Goal: Check status: Check status

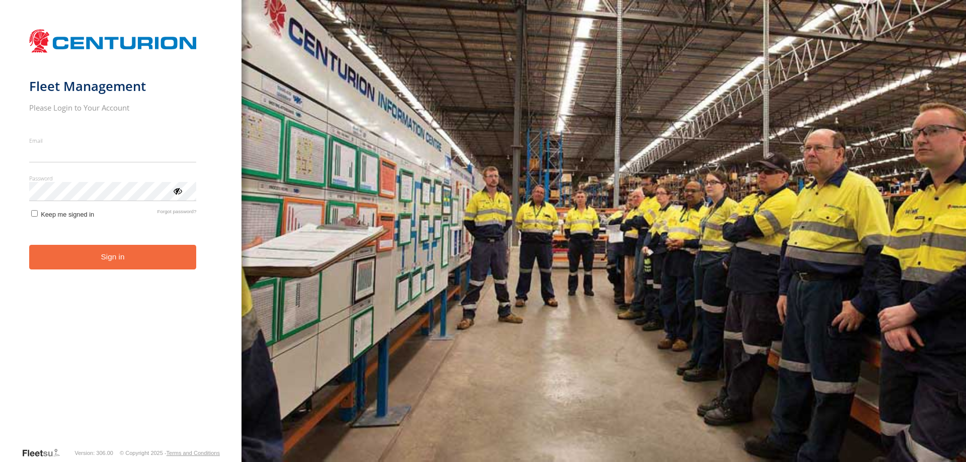
type input "**********"
click at [108, 265] on button "Sign in" at bounding box center [113, 257] width 168 height 25
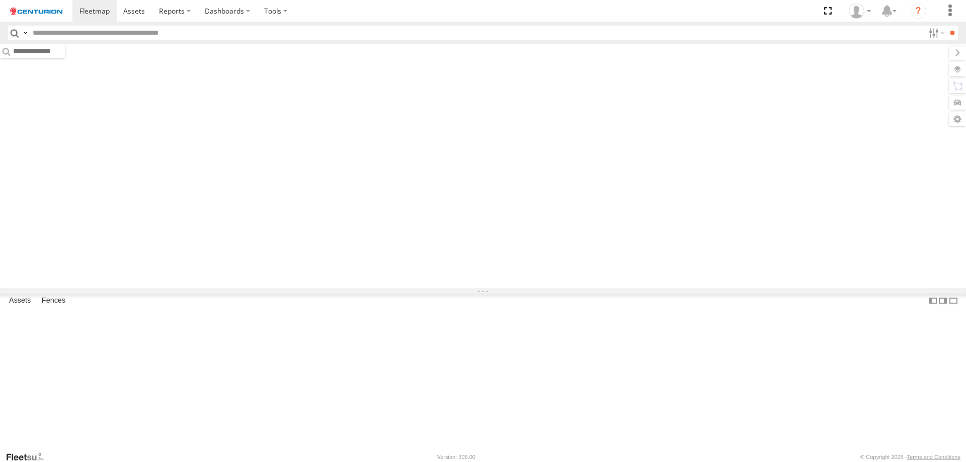
click at [82, 30] on input "text" at bounding box center [477, 33] width 896 height 15
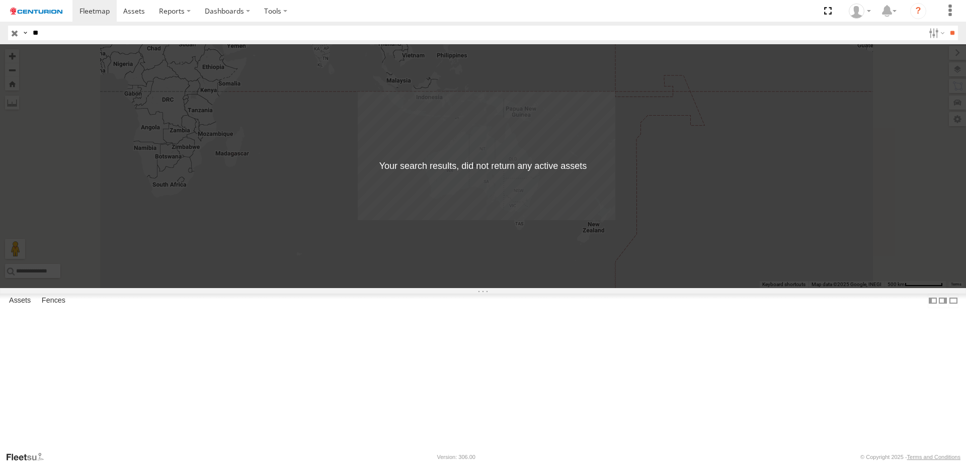
type input "*"
type input "*****"
click at [947, 26] on input "**" at bounding box center [953, 33] width 12 height 15
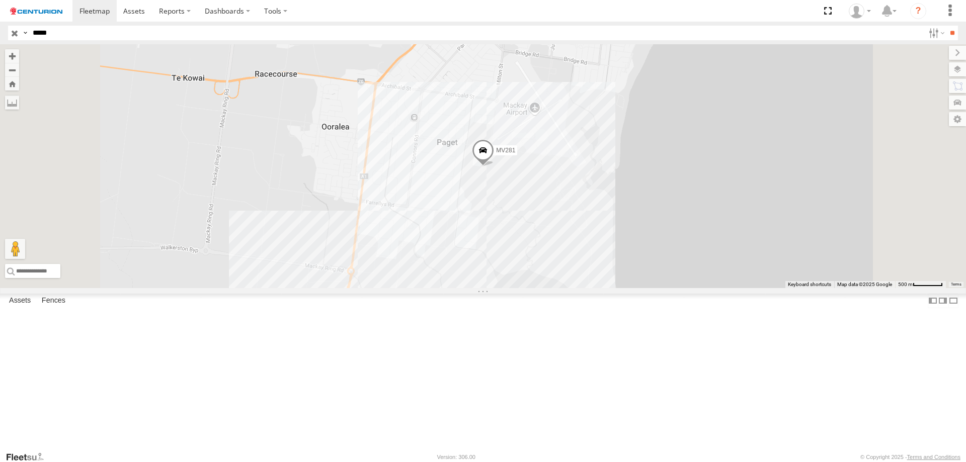
click at [494, 167] on span at bounding box center [483, 152] width 22 height 27
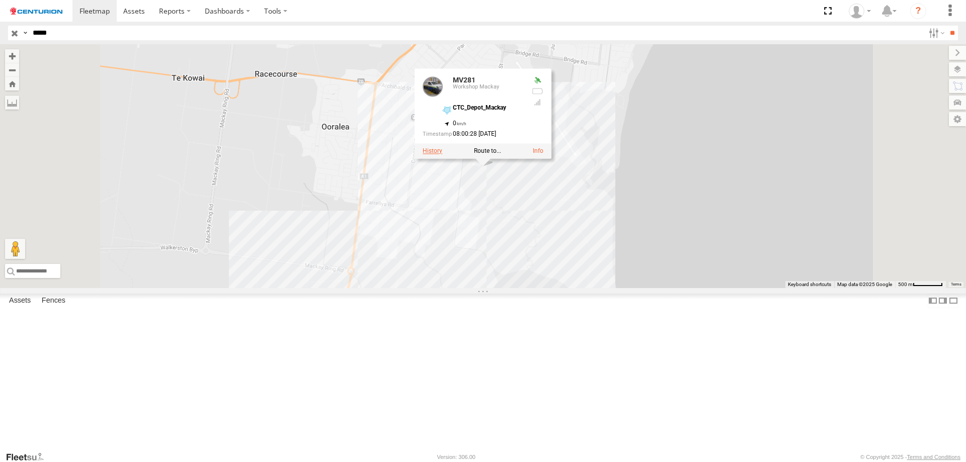
click at [442, 155] on label at bounding box center [433, 151] width 20 height 7
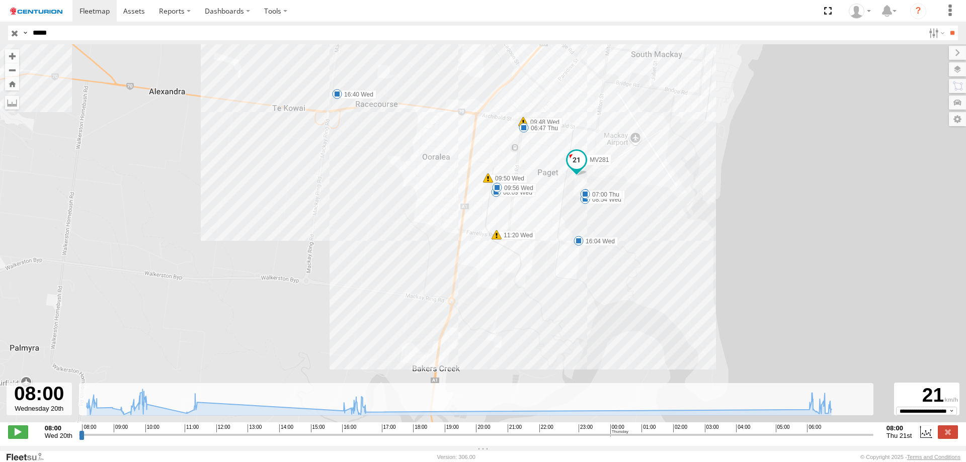
drag, startPoint x: 621, startPoint y: 341, endPoint x: 495, endPoint y: 302, distance: 132.0
click at [605, 255] on div "MV281 08:09 Wed 08:21 Wed 08:54 Wed 09:48 Wed 09:50 Wed 09:51 Wed 09:56 Wed 11:…" at bounding box center [483, 238] width 966 height 389
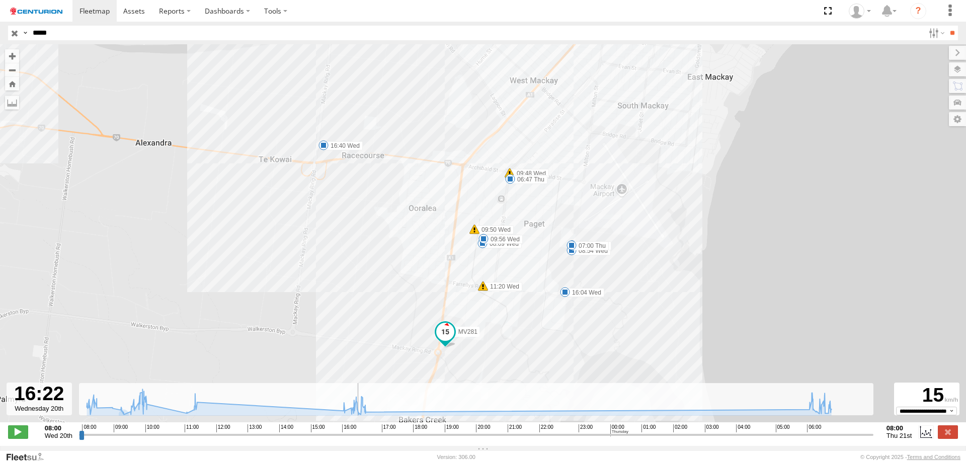
drag, startPoint x: 83, startPoint y: 439, endPoint x: 356, endPoint y: 436, distance: 273.8
click at [356, 436] on input "range" at bounding box center [476, 435] width 795 height 10
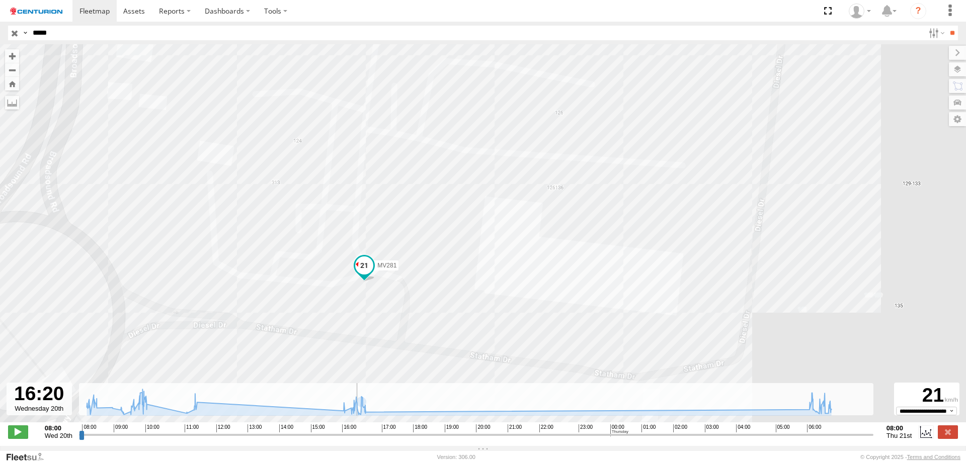
click at [355, 440] on input "range" at bounding box center [476, 435] width 795 height 10
click at [19, 437] on span at bounding box center [18, 432] width 20 height 13
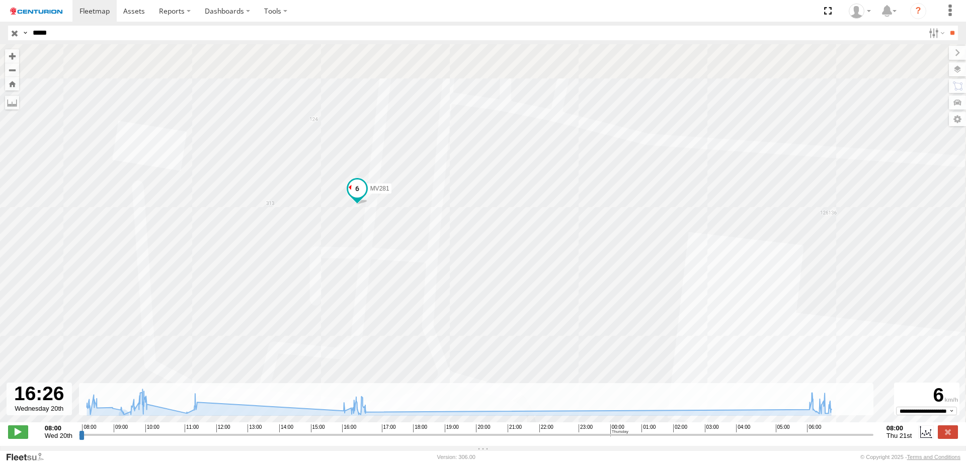
drag, startPoint x: 359, startPoint y: 169, endPoint x: 352, endPoint y: 248, distance: 79.3
click at [352, 248] on div "MV281 08:09 Wed 08:21 Wed 08:54 Wed 09:48 Wed 09:50 Wed 09:51 Wed 09:56 Wed 11:…" at bounding box center [483, 238] width 966 height 389
click at [964, 68] on label at bounding box center [948, 69] width 37 height 14
click at [0, 0] on span "Basemaps" at bounding box center [0, 0] width 0 height 0
click at [0, 0] on span "Satellite + Roadmap" at bounding box center [0, 0] width 0 height 0
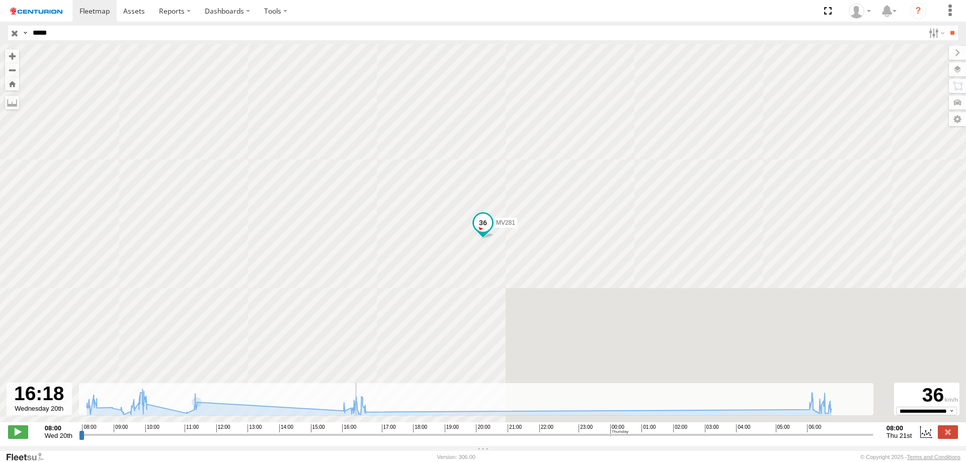
click at [354, 440] on input "range" at bounding box center [476, 435] width 795 height 10
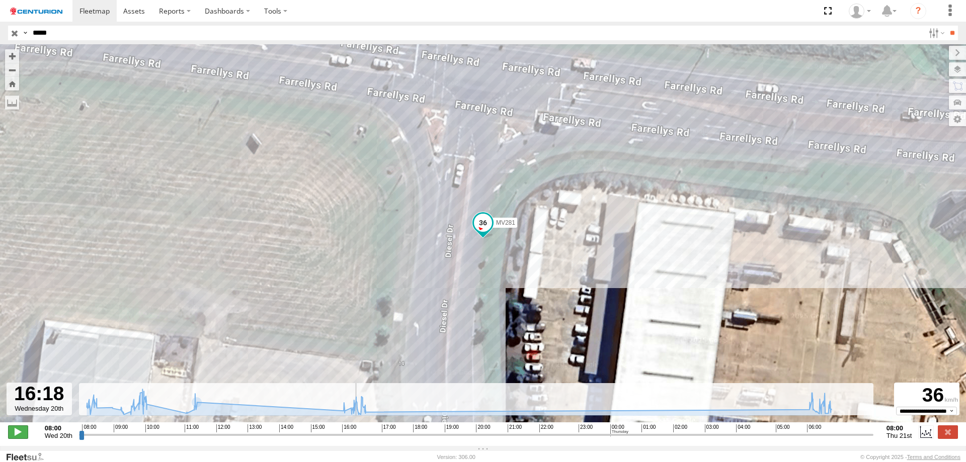
click at [22, 436] on span at bounding box center [18, 432] width 20 height 13
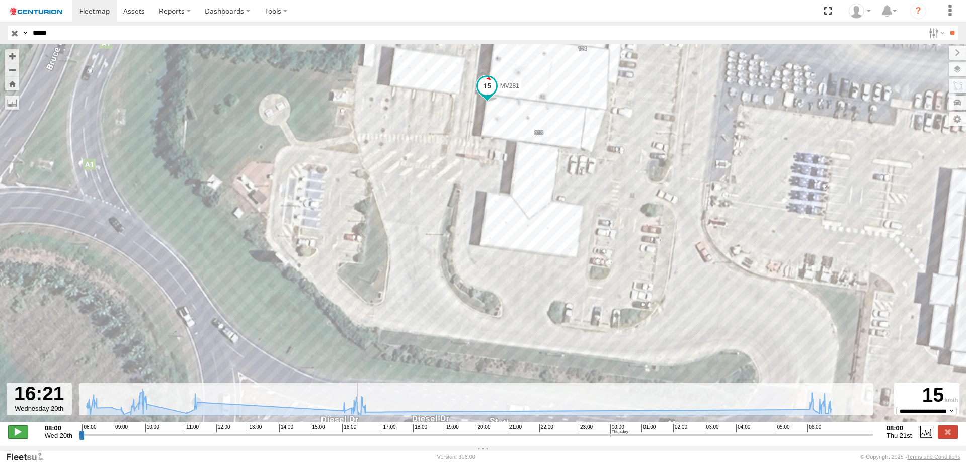
click at [22, 436] on span at bounding box center [18, 432] width 20 height 13
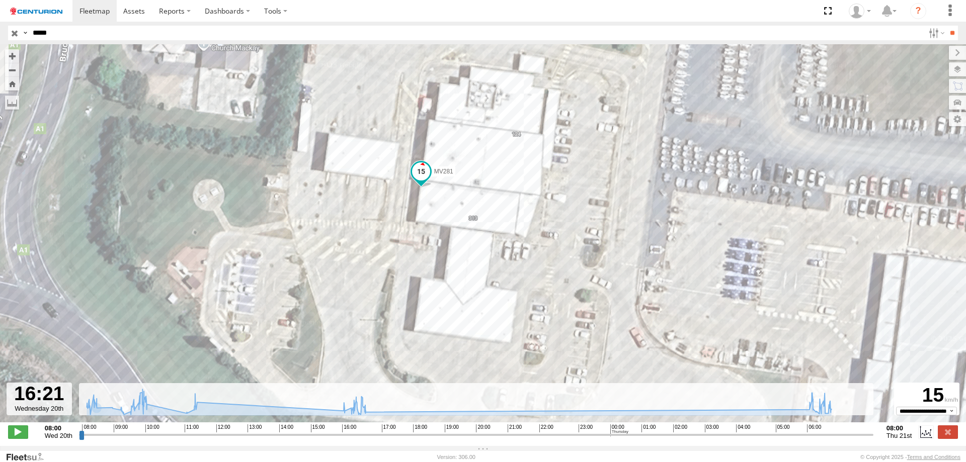
drag, startPoint x: 420, startPoint y: 184, endPoint x: 353, endPoint y: 272, distance: 110.6
click at [353, 272] on div "MV281 08:09 Wed 08:21 Wed 08:54 Wed 09:48 Wed 09:50 Wed 09:51 Wed 09:56 Wed 11:…" at bounding box center [483, 238] width 966 height 389
click at [21, 434] on span at bounding box center [18, 432] width 20 height 13
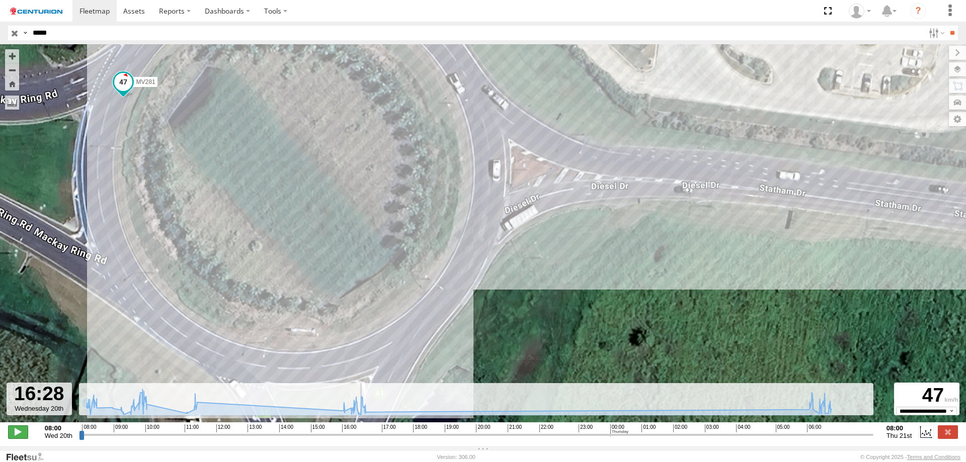
click at [21, 434] on span at bounding box center [18, 432] width 20 height 13
type input "**********"
click at [13, 37] on input "button" at bounding box center [14, 33] width 13 height 15
